Goal: Transaction & Acquisition: Book appointment/travel/reservation

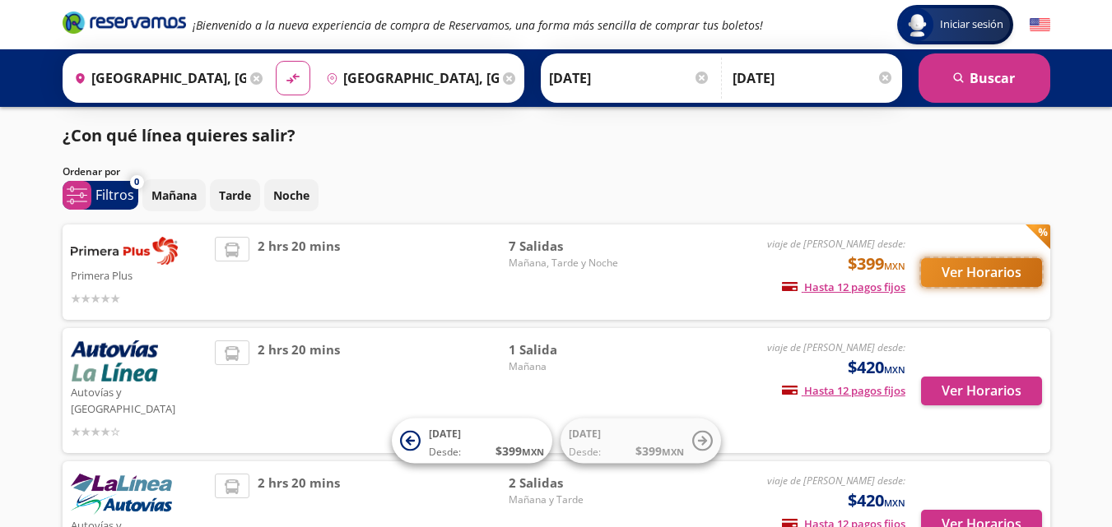
click at [1008, 272] on button "Ver Horarios" at bounding box center [981, 272] width 121 height 29
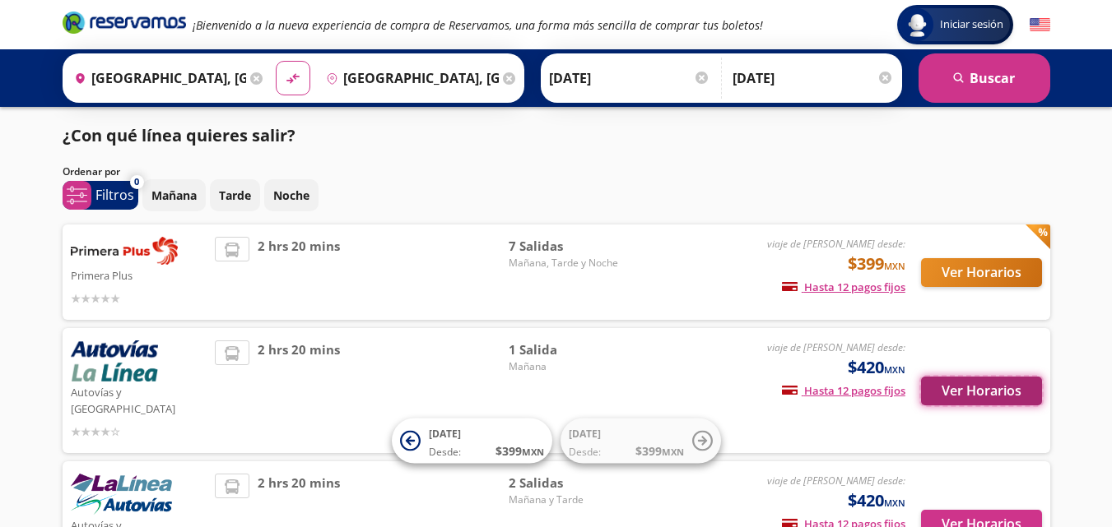
click at [1024, 386] on button "Ver Horarios" at bounding box center [981, 391] width 121 height 29
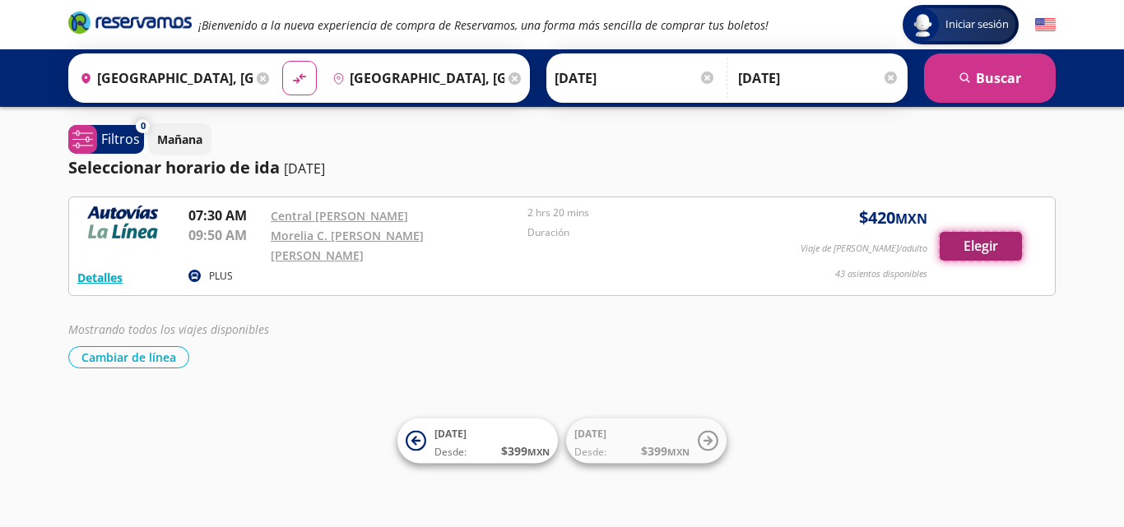
click at [995, 237] on button "Elegir" at bounding box center [981, 246] width 82 height 29
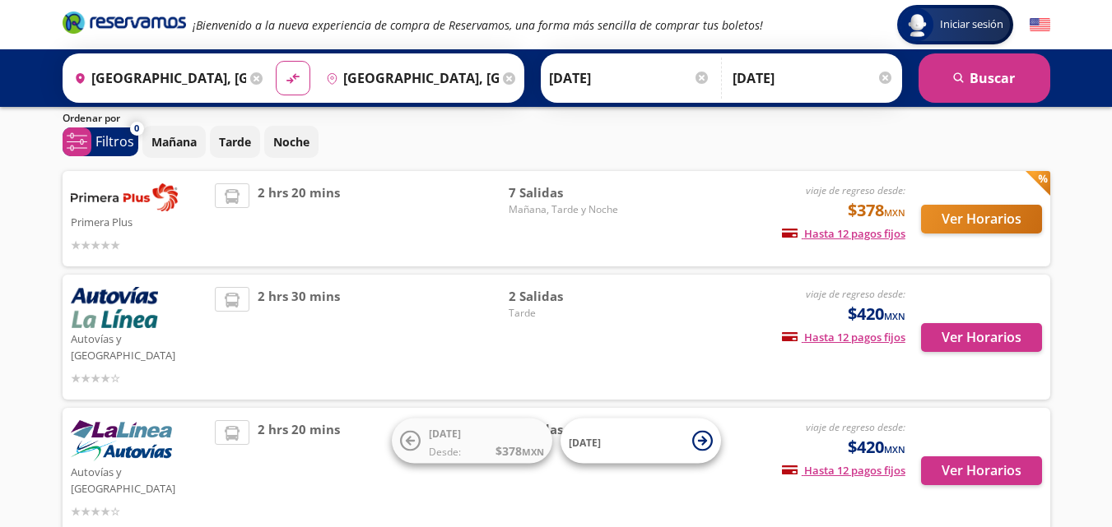
scroll to position [82, 0]
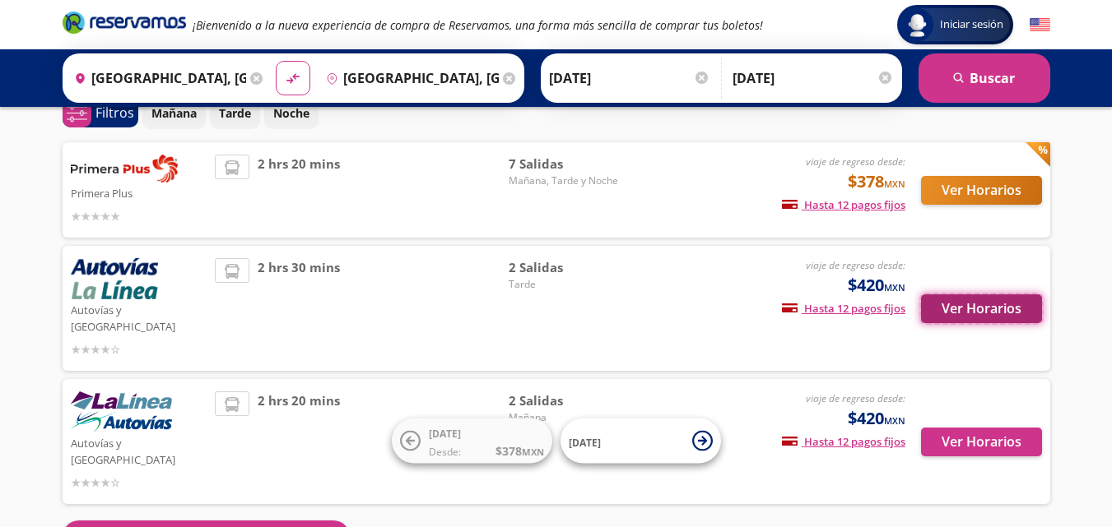
click at [990, 300] on button "Ver Horarios" at bounding box center [981, 309] width 121 height 29
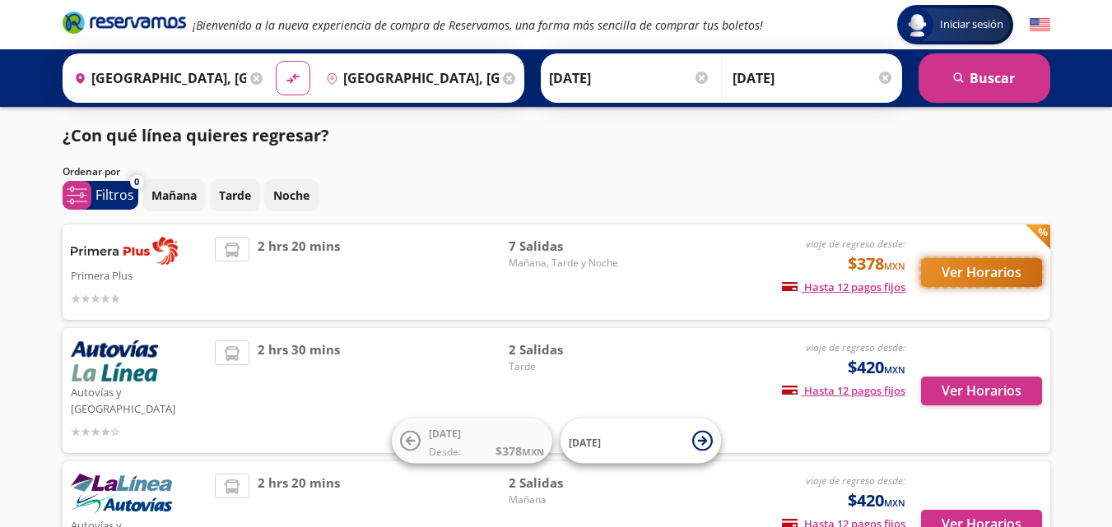
click at [999, 279] on button "Ver Horarios" at bounding box center [981, 272] width 121 height 29
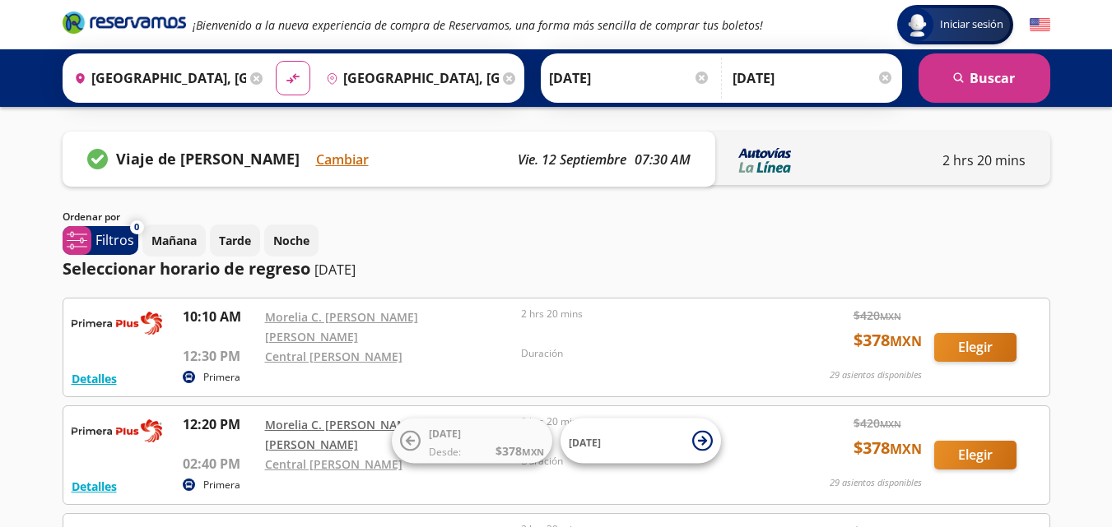
scroll to position [82, 0]
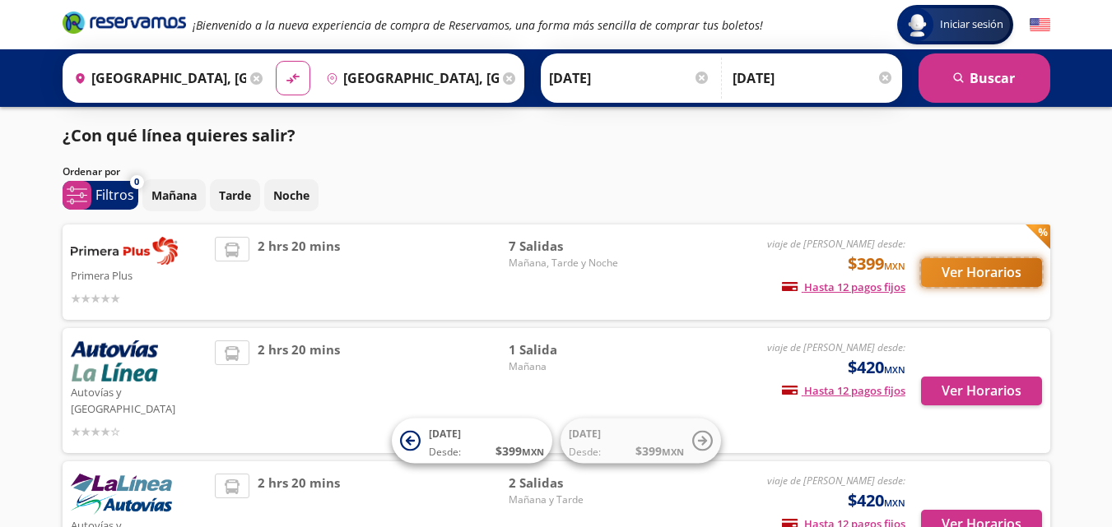
click at [1030, 280] on button "Ver Horarios" at bounding box center [981, 272] width 121 height 29
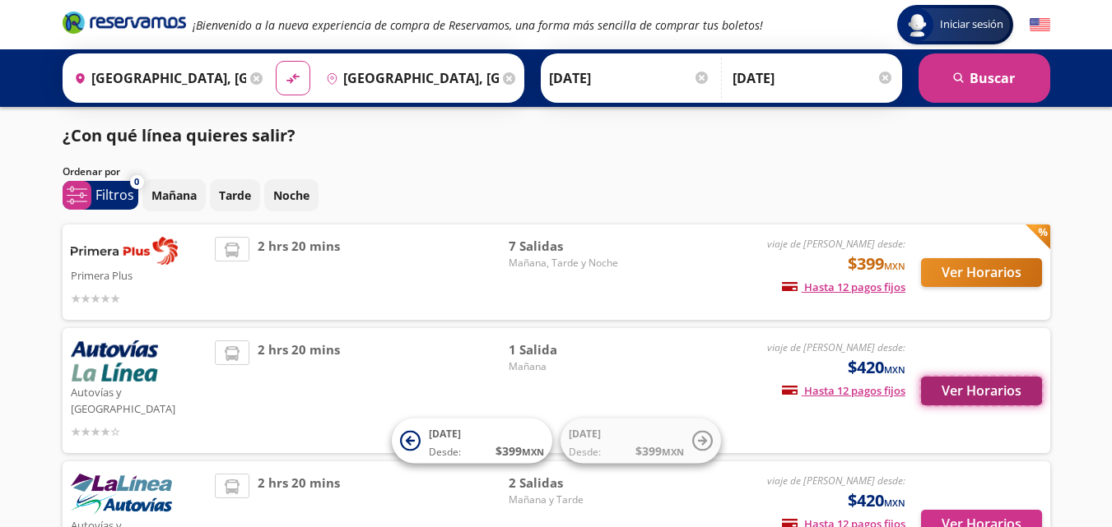
click at [982, 379] on button "Ver Horarios" at bounding box center [981, 391] width 121 height 29
